Goal: Check status: Check status

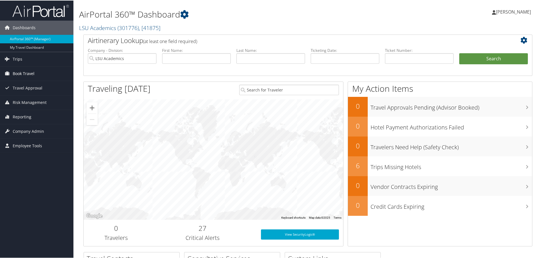
click at [21, 73] on span "Book Travel" at bounding box center [24, 73] width 22 height 14
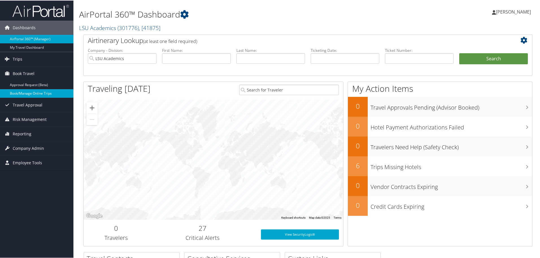
click at [21, 90] on link "Book/Manage Online Trips" at bounding box center [36, 92] width 73 height 8
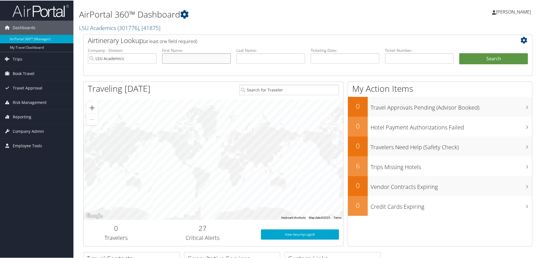
click at [172, 57] on input "text" at bounding box center [196, 58] width 69 height 10
click at [266, 59] on input "text" at bounding box center [271, 58] width 69 height 10
type input "micheel"
click at [460, 53] on button "Search" at bounding box center [494, 58] width 69 height 11
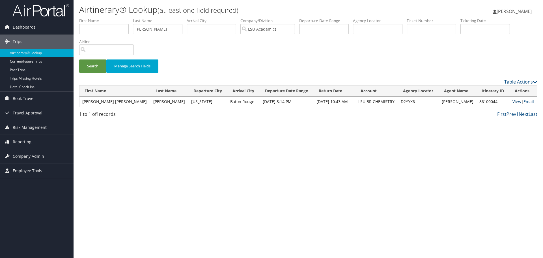
click at [512, 103] on link "View" at bounding box center [516, 101] width 9 height 5
